Goal: Task Accomplishment & Management: Complete application form

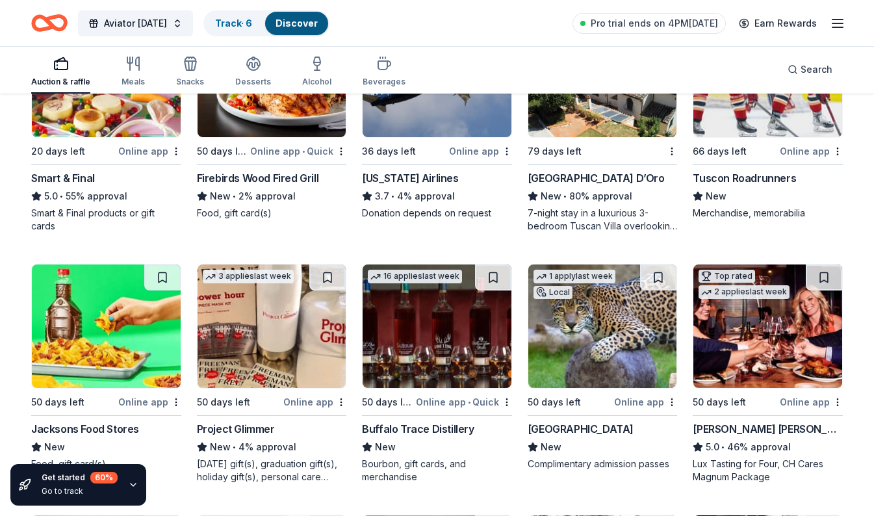
scroll to position [3224, 0]
click at [809, 408] on div "Online app" at bounding box center [811, 402] width 63 height 16
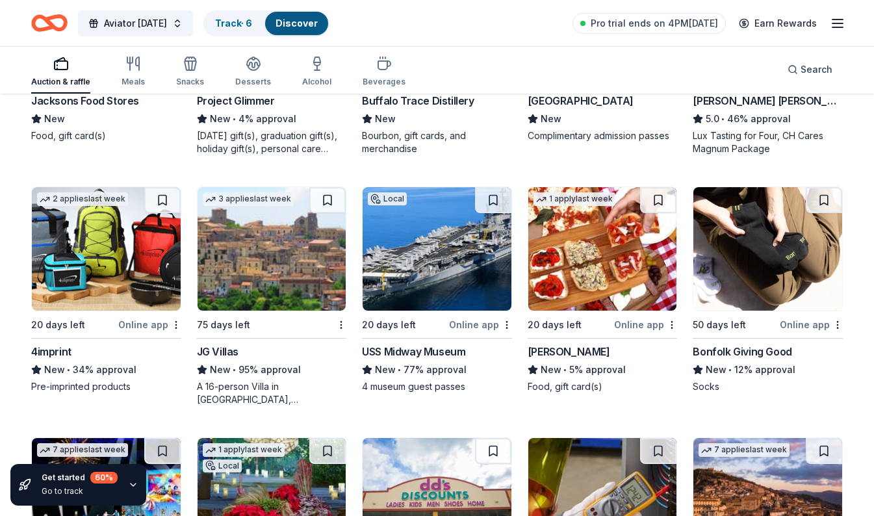
scroll to position [3553, 0]
click at [244, 307] on img at bounding box center [272, 249] width 149 height 124
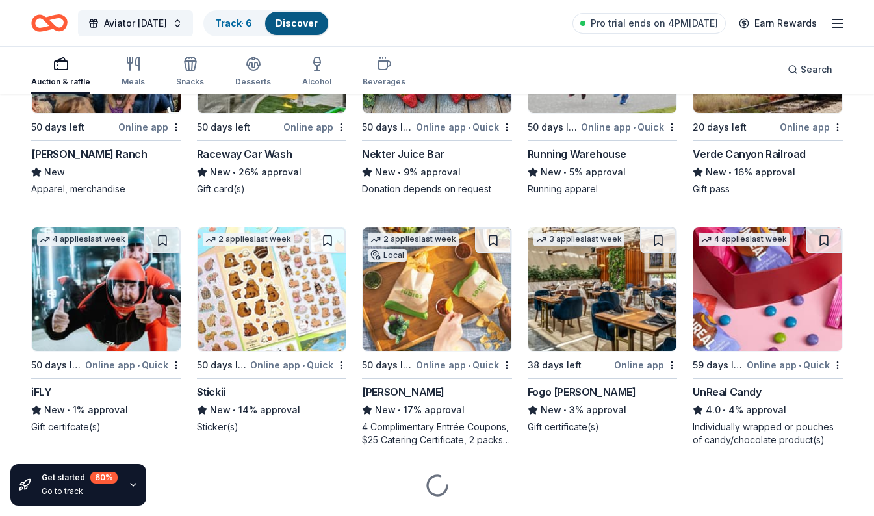
scroll to position [5761, 0]
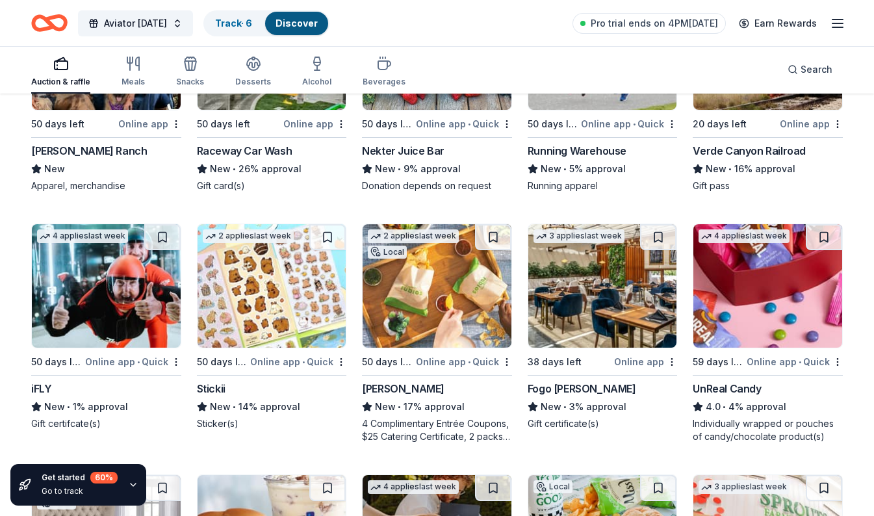
click at [235, 360] on div "50 days left" at bounding box center [222, 362] width 51 height 16
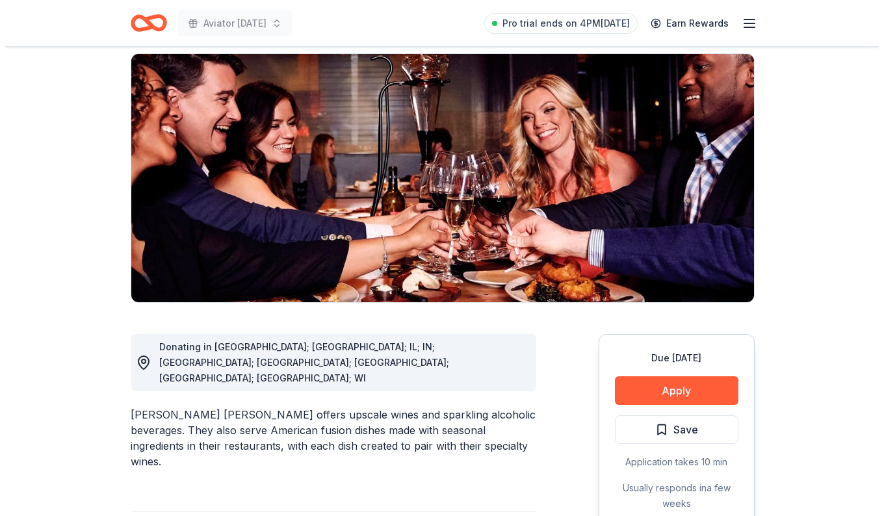
scroll to position [129, 0]
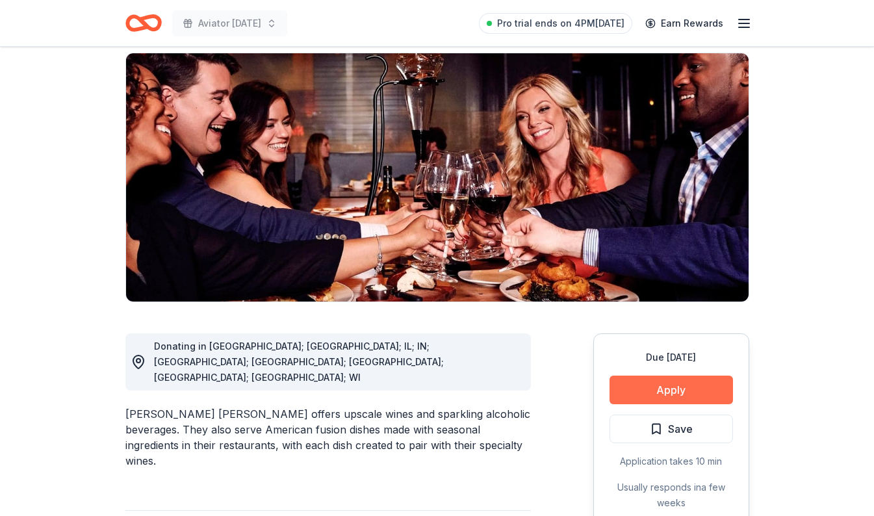
click at [698, 376] on button "Apply" at bounding box center [672, 390] width 124 height 29
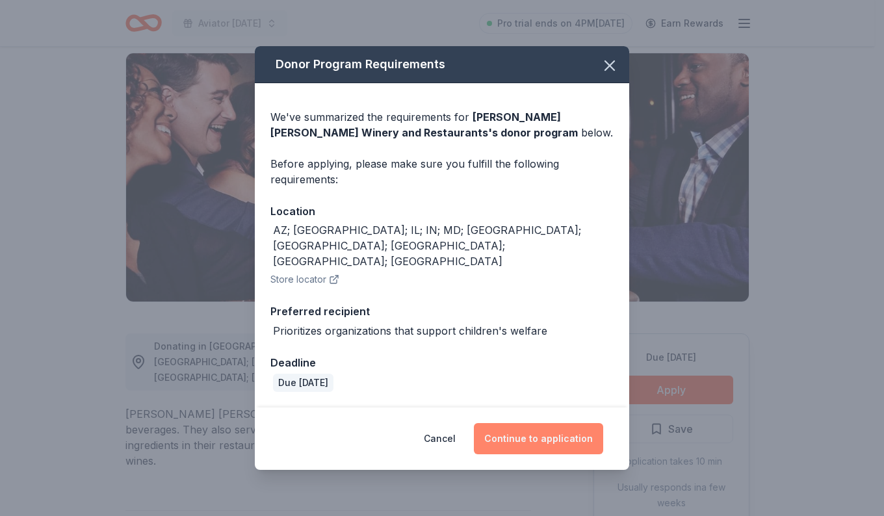
click at [527, 429] on button "Continue to application" at bounding box center [538, 438] width 129 height 31
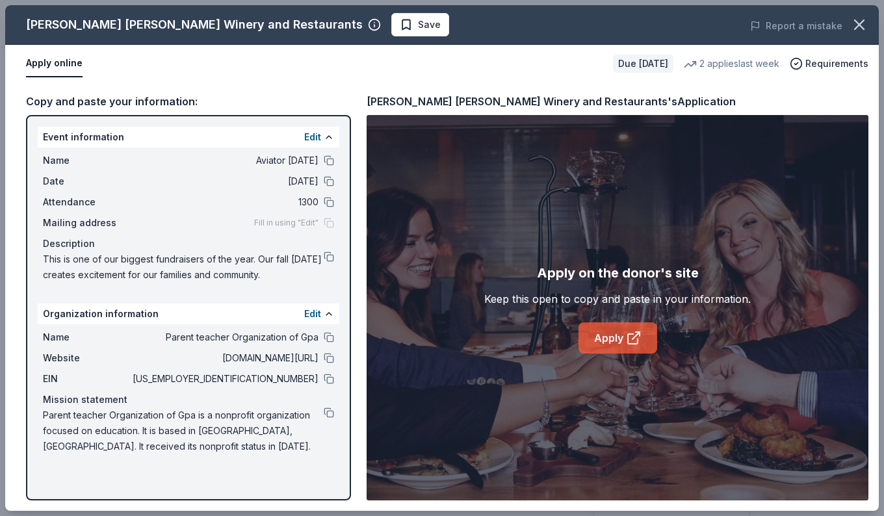
click at [638, 343] on icon at bounding box center [634, 338] width 16 height 16
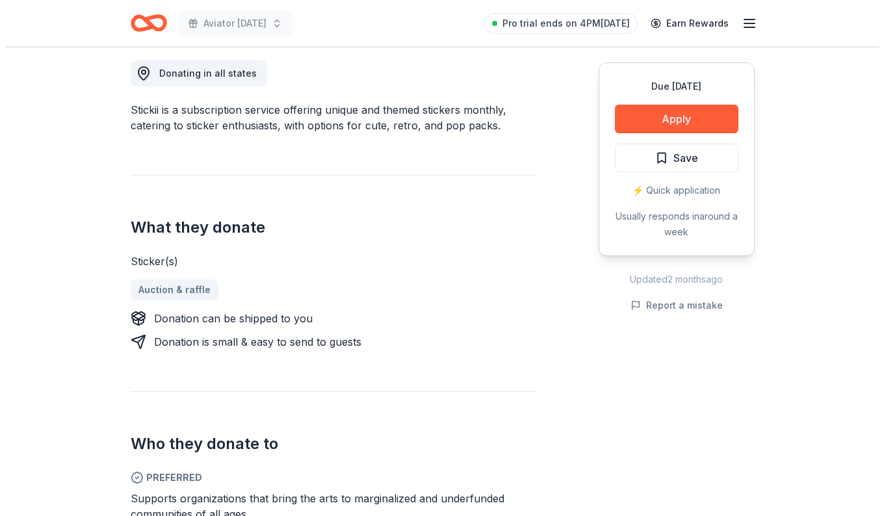
scroll to position [314, 0]
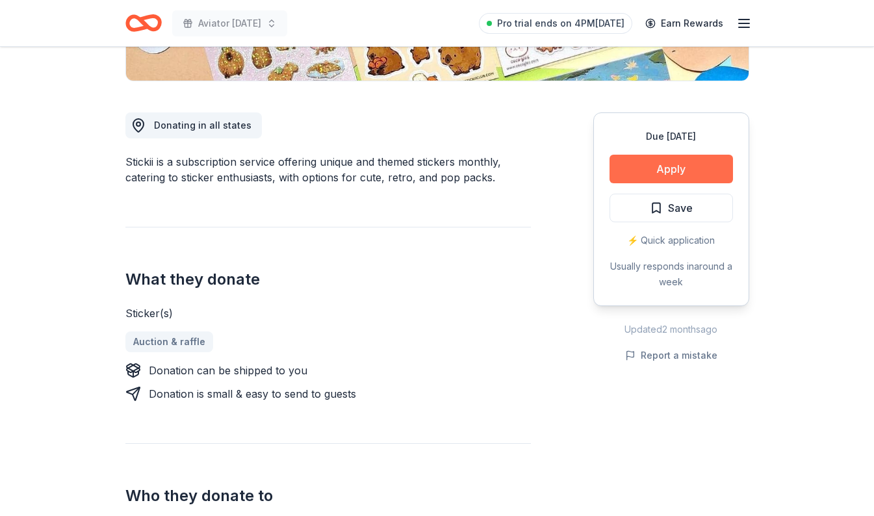
click at [638, 162] on button "Apply" at bounding box center [672, 169] width 124 height 29
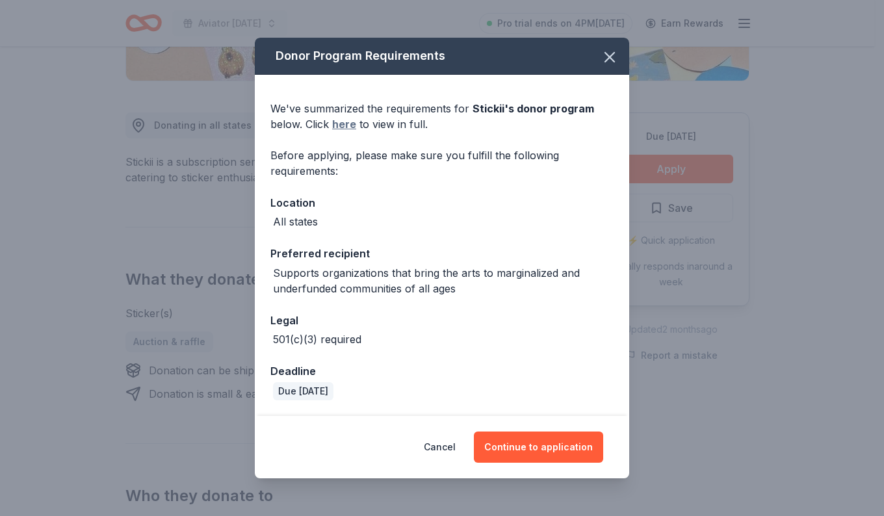
click at [343, 124] on link "here" at bounding box center [344, 124] width 24 height 16
